Goal: Book appointment/travel/reservation

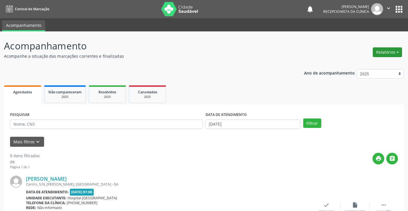
click at [387, 50] on button "Relatórios" at bounding box center [387, 53] width 29 height 10
click at [372, 62] on link "Agendamentos" at bounding box center [372, 65] width 62 height 8
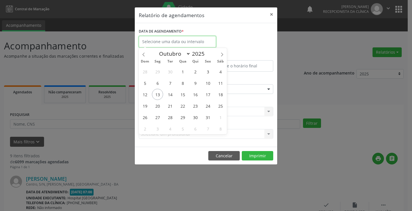
click at [174, 39] on input "text" at bounding box center [177, 41] width 77 height 11
click at [171, 93] on span "14" at bounding box center [170, 94] width 11 height 11
type input "[DATE]"
click at [185, 93] on span "15" at bounding box center [182, 94] width 11 height 11
select select "9"
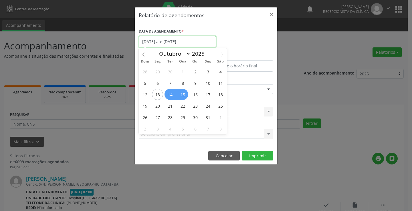
click at [171, 41] on input "[DATE] até [DATE]" at bounding box center [177, 41] width 77 height 11
click at [239, 38] on div "DATA DE AGENDAMENTO * [DATE] até [DATE]" at bounding box center [205, 39] width 137 height 24
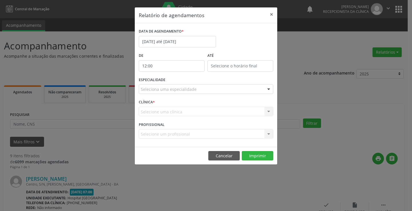
click at [168, 68] on input "12:00" at bounding box center [172, 65] width 66 height 11
click at [179, 79] on span at bounding box center [180, 81] width 4 height 6
type input "11:00"
type input "11"
click at [179, 79] on span at bounding box center [180, 81] width 4 height 6
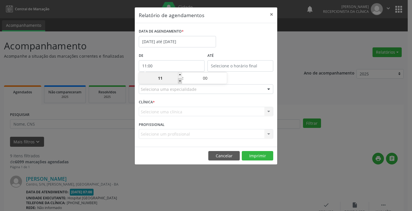
type input "10:00"
type input "10"
click at [179, 79] on span at bounding box center [180, 81] width 4 height 6
type input "09:00"
type input "09"
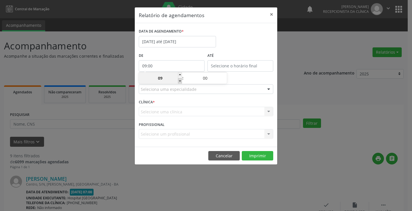
click at [179, 79] on span at bounding box center [180, 81] width 4 height 6
type input "08:00"
type input "08"
click at [179, 79] on span at bounding box center [180, 81] width 4 height 6
type input "07:00"
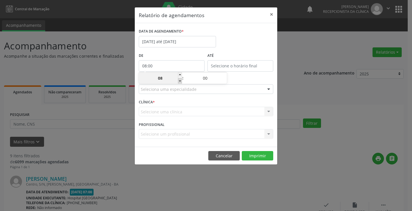
type input "07"
click at [179, 78] on span at bounding box center [180, 81] width 4 height 6
type input "06:00"
type input "06"
click at [179, 74] on span at bounding box center [180, 76] width 4 height 6
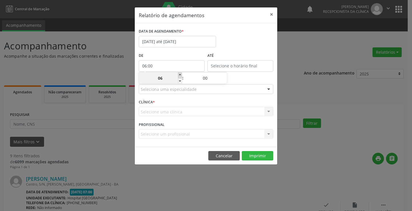
type input "07:00"
type input "07"
drag, startPoint x: 266, startPoint y: 56, endPoint x: 262, endPoint y: 60, distance: 5.7
click at [266, 56] on label "ATÉ" at bounding box center [240, 56] width 66 height 9
click at [259, 65] on input "12:00" at bounding box center [240, 65] width 66 height 11
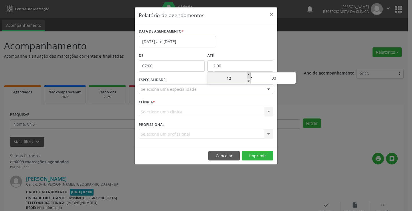
click at [249, 76] on span at bounding box center [249, 76] width 4 height 6
type input "13:00"
type input "13"
click at [249, 76] on span at bounding box center [249, 76] width 4 height 6
type input "14:00"
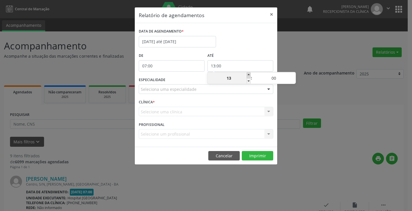
type input "14"
click at [249, 76] on span at bounding box center [249, 76] width 4 height 6
type input "15:00"
type input "15"
click at [249, 75] on span at bounding box center [249, 76] width 4 height 6
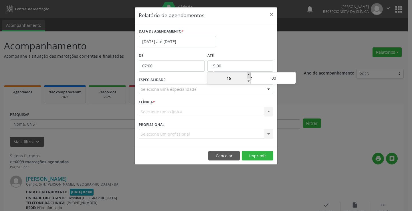
type input "16:00"
type input "16"
click at [248, 75] on span at bounding box center [249, 76] width 4 height 6
type input "17:00"
type input "17"
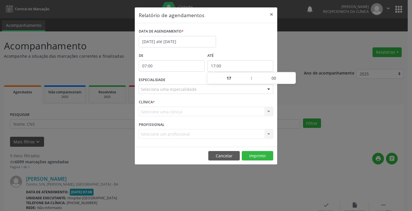
click at [149, 93] on div "Seleciona uma especialidade" at bounding box center [206, 89] width 135 height 10
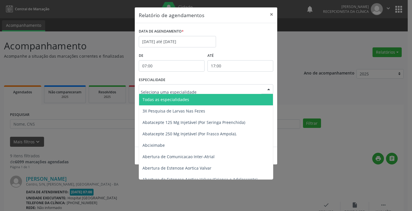
click at [159, 100] on span "Todas as especialidades" at bounding box center [166, 99] width 47 height 5
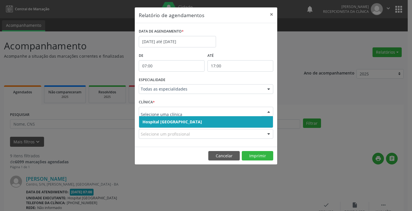
click at [159, 121] on span "Hospital [GEOGRAPHIC_DATA]" at bounding box center [173, 121] width 60 height 5
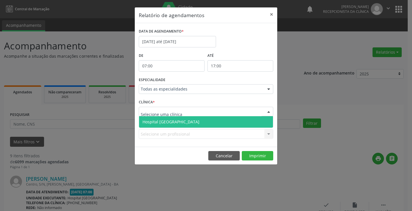
drag, startPoint x: 155, startPoint y: 113, endPoint x: 155, endPoint y: 120, distance: 7.4
click at [156, 122] on span "Hospital [GEOGRAPHIC_DATA]" at bounding box center [171, 121] width 57 height 5
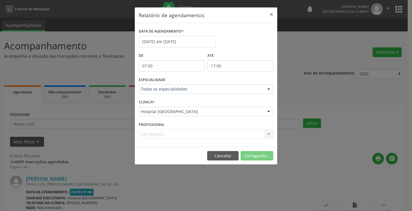
click at [158, 133] on div "Carregando... Nenhum resultado encontrado para: " " Não há nenhuma opção para s…" at bounding box center [206, 134] width 135 height 10
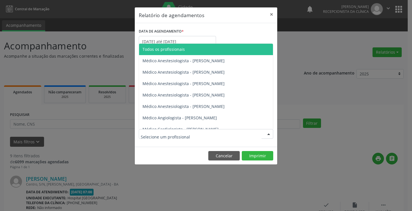
click at [270, 133] on div at bounding box center [268, 135] width 9 height 10
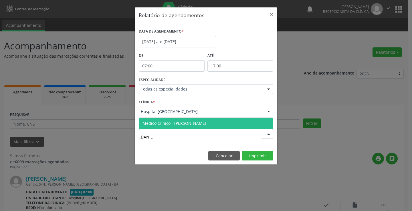
type input "[PERSON_NAME]"
click at [207, 121] on span "Médico Clínico - [PERSON_NAME]" at bounding box center [206, 123] width 134 height 11
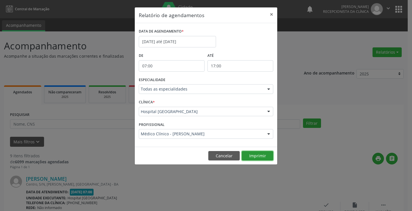
click at [255, 158] on button "Imprimir" at bounding box center [257, 156] width 31 height 10
click at [271, 12] on button "×" at bounding box center [271, 14] width 11 height 14
